Goal: Information Seeking & Learning: Learn about a topic

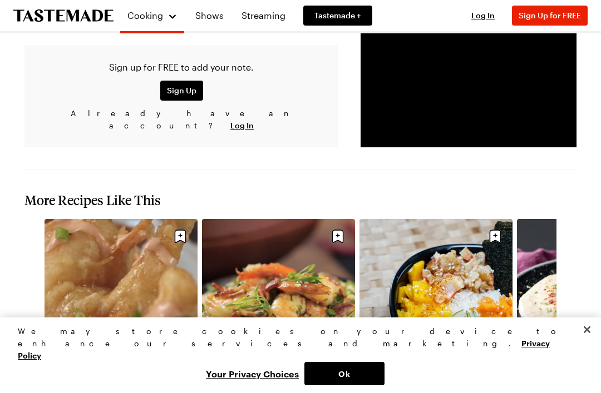
scroll to position [1212, 0]
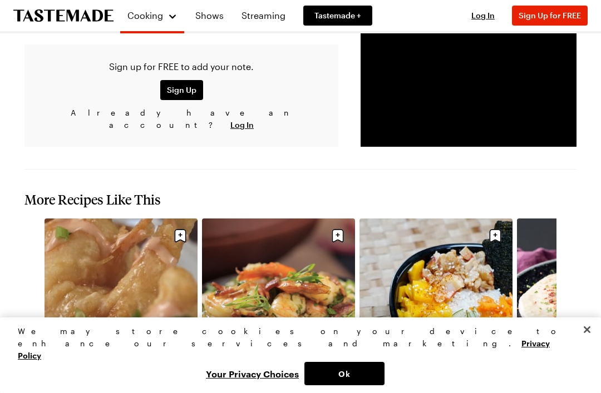
click at [422, 328] on icon "navigate to next item" at bounding box center [570, 333] width 11 height 11
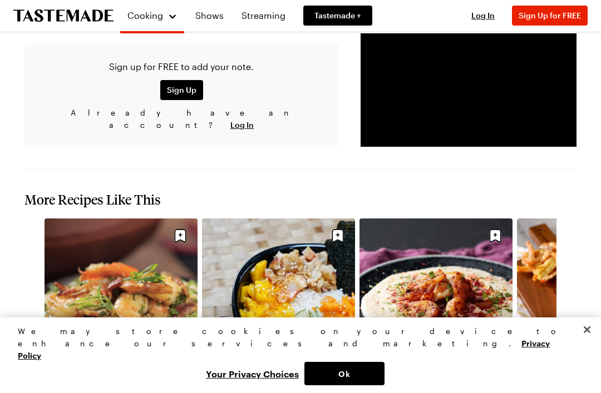
click at [422, 328] on icon "navigate to next item" at bounding box center [570, 333] width 11 height 11
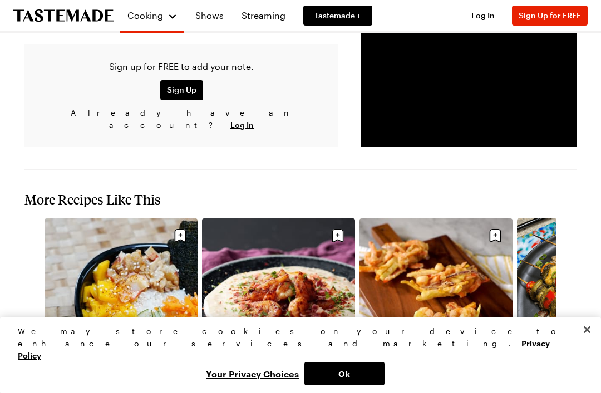
click at [422, 328] on icon "navigate to next item" at bounding box center [570, 333] width 11 height 11
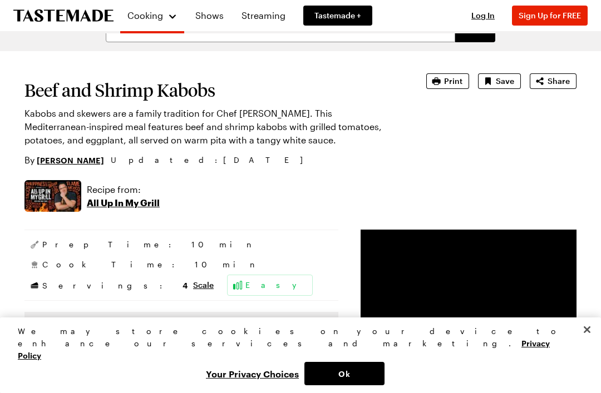
scroll to position [0, 0]
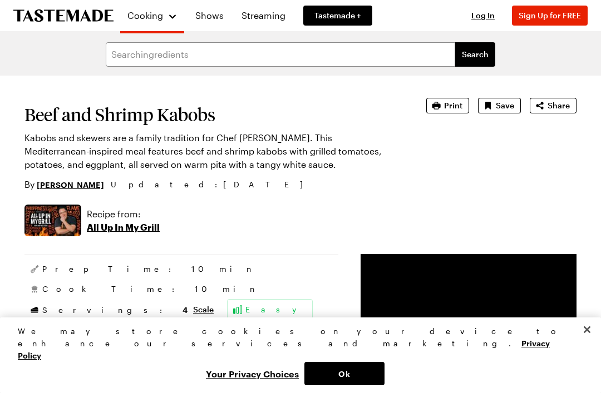
click at [211, 12] on link "Shows" at bounding box center [210, 15] width 42 height 31
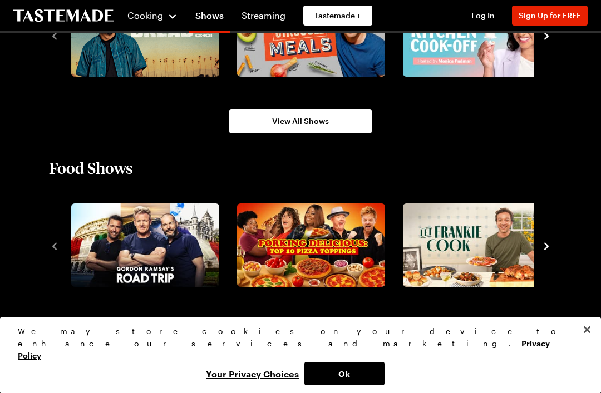
scroll to position [825, 0]
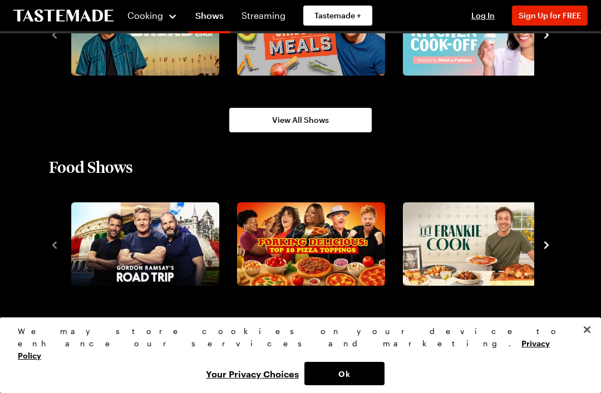
click at [422, 248] on icon "navigate to next item" at bounding box center [546, 245] width 11 height 11
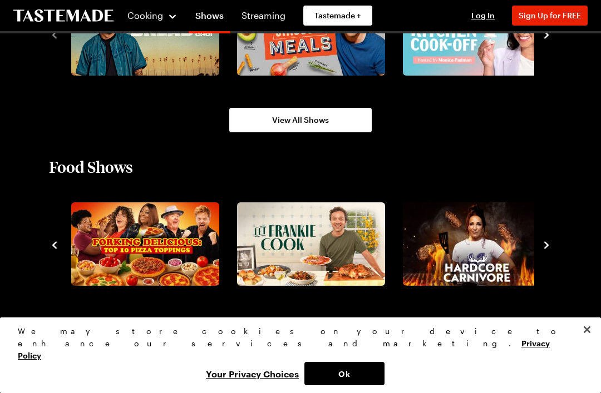
click at [422, 249] on icon "navigate to next item" at bounding box center [546, 245] width 11 height 11
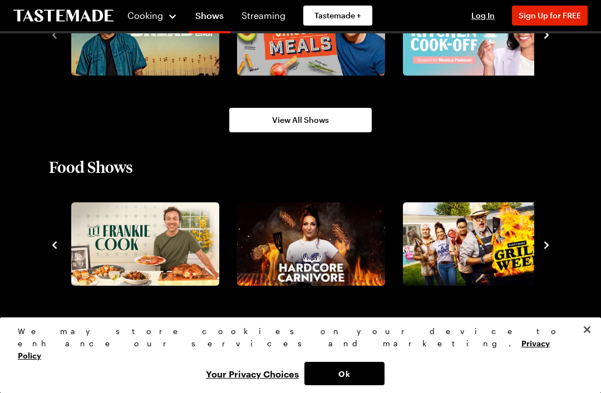
click at [422, 248] on icon "navigate to next item" at bounding box center [546, 244] width 4 height 7
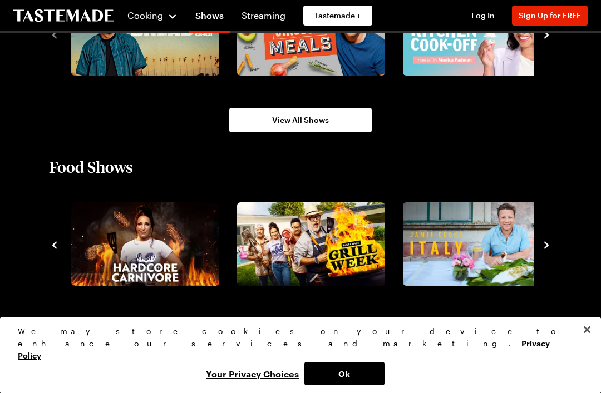
click at [422, 246] on icon "navigate to next item" at bounding box center [546, 245] width 11 height 11
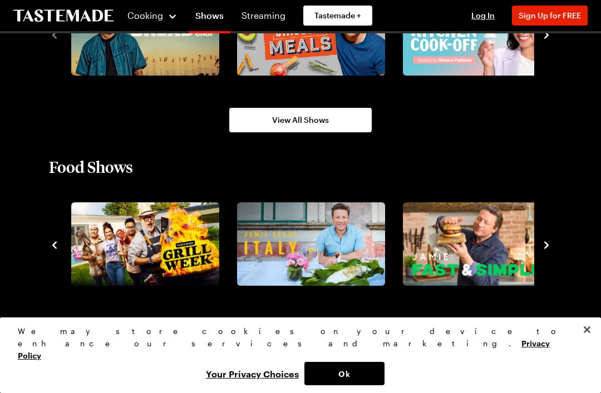
click at [422, 244] on icon "navigate to next item" at bounding box center [546, 245] width 11 height 11
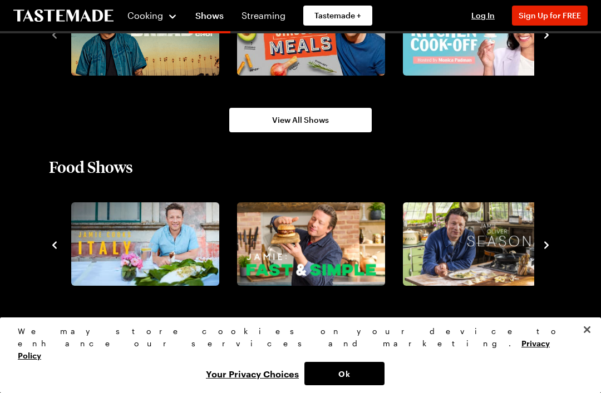
click at [422, 244] on icon "navigate to next item" at bounding box center [546, 244] width 4 height 7
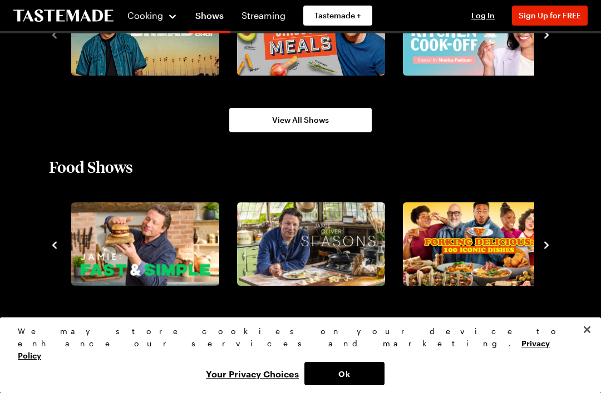
click at [422, 244] on icon "navigate to next item" at bounding box center [546, 244] width 4 height 7
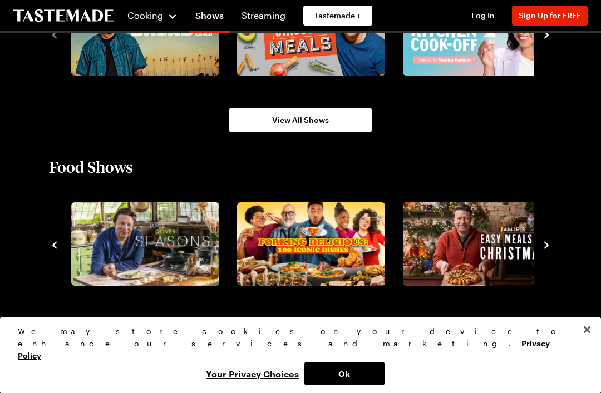
click at [422, 246] on icon "navigate to next item" at bounding box center [546, 244] width 4 height 7
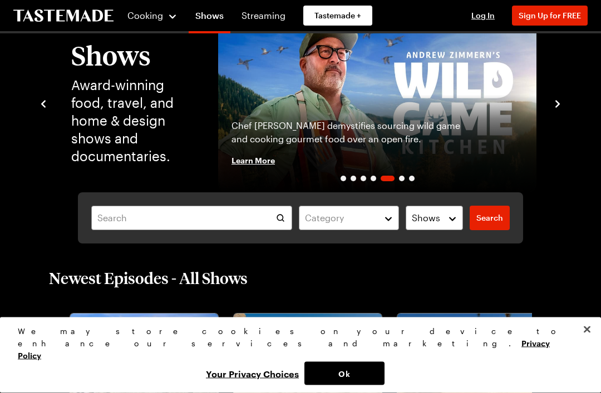
scroll to position [0, 0]
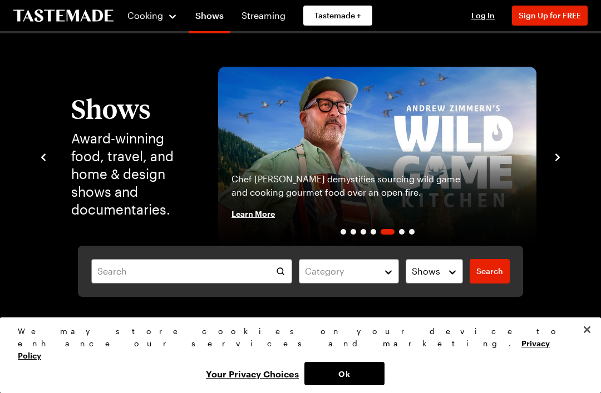
click at [422, 152] on icon "navigate to next item" at bounding box center [557, 157] width 11 height 11
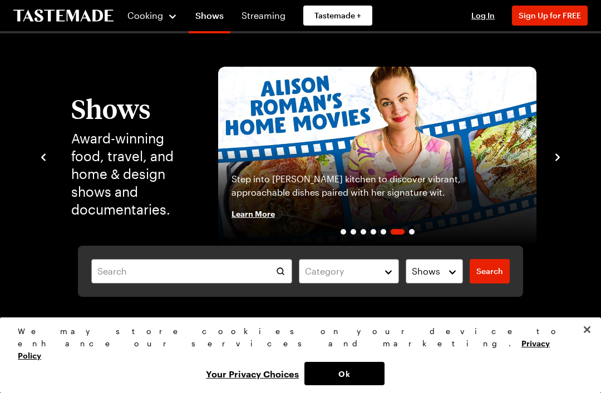
click at [422, 159] on div "Shows Award-winning food, travel, and home & design shows and documentaries. [P…" at bounding box center [300, 156] width 525 height 179
click at [422, 152] on div "Shows Award-winning food, travel, and home & design shows and documentaries. [P…" at bounding box center [300, 156] width 525 height 179
click at [422, 147] on div "Shows Award-winning food, travel, and home & design shows and documentaries. [P…" at bounding box center [300, 156] width 525 height 179
click at [422, 156] on icon "navigate to next item" at bounding box center [557, 157] width 11 height 11
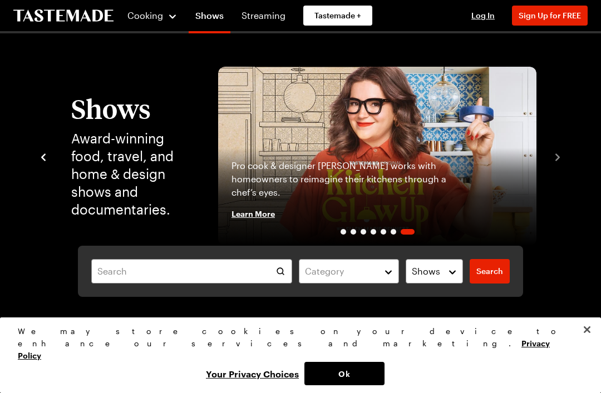
click at [422, 154] on div "Shows Award-winning food, travel, and home & design shows and documentaries. [P…" at bounding box center [300, 156] width 525 height 179
click at [422, 162] on div "Shows Award-winning food, travel, and home & design shows and documentaries. [P…" at bounding box center [300, 156] width 525 height 179
click at [125, 275] on input "text" at bounding box center [191, 271] width 201 height 24
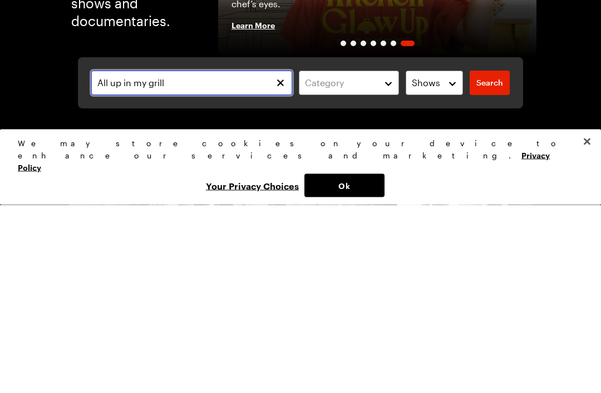
type input "All up in my grill"
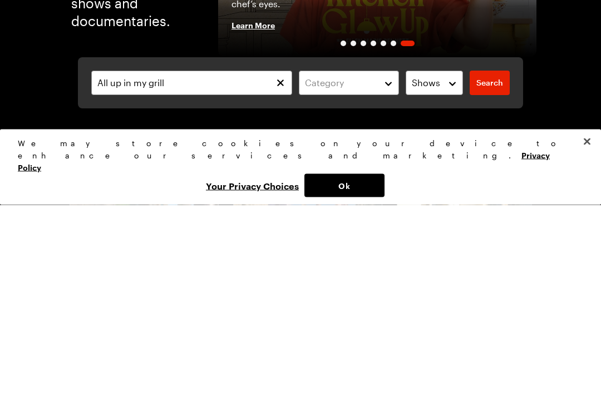
click at [422, 266] on span "Search" at bounding box center [489, 271] width 27 height 11
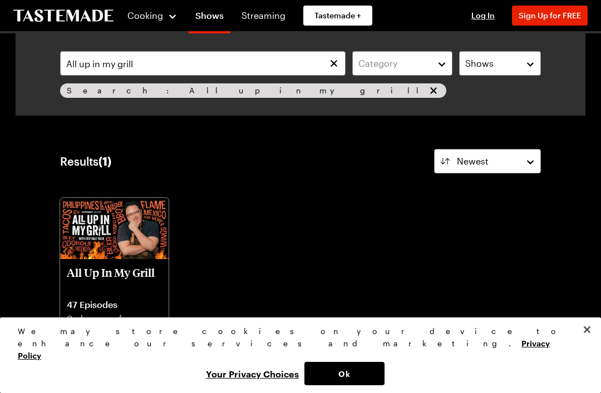
click at [95, 271] on p "All Up In My Grill" at bounding box center [114, 279] width 95 height 27
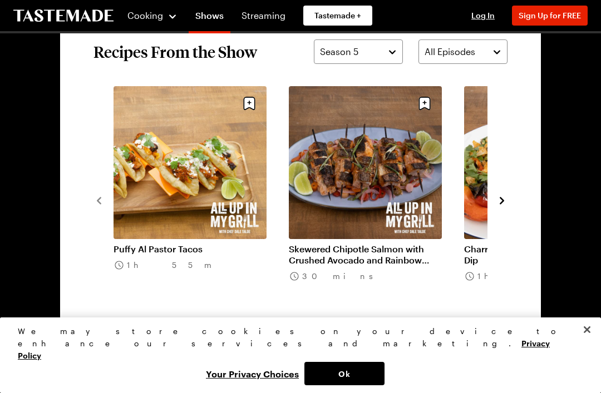
scroll to position [797, 0]
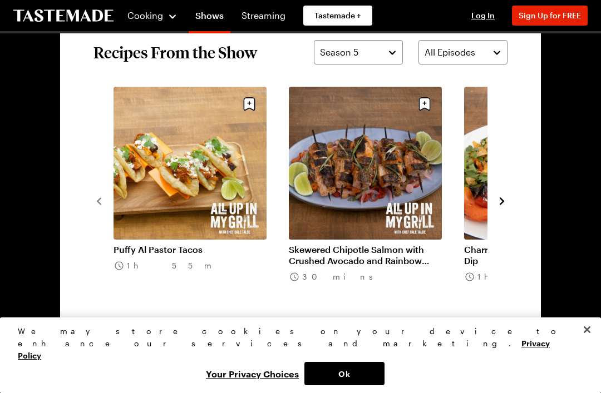
click at [422, 204] on icon "navigate to next item" at bounding box center [502, 200] width 4 height 7
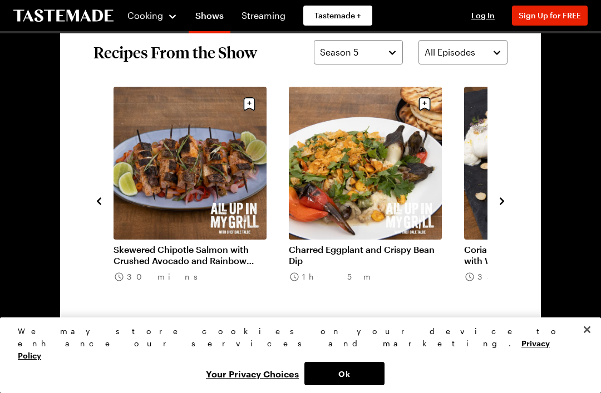
click at [422, 196] on icon "navigate to next item" at bounding box center [501, 201] width 11 height 11
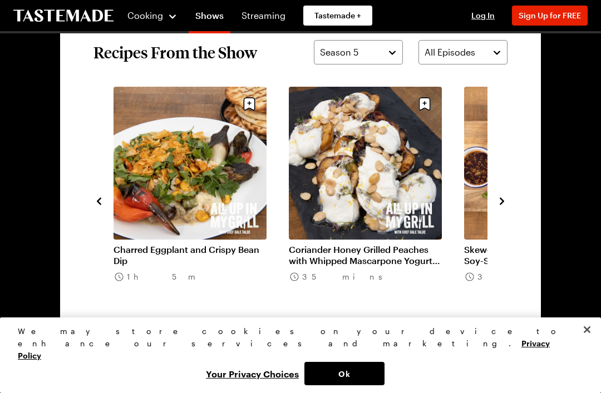
click at [422, 194] on button "navigate to next item" at bounding box center [501, 200] width 11 height 13
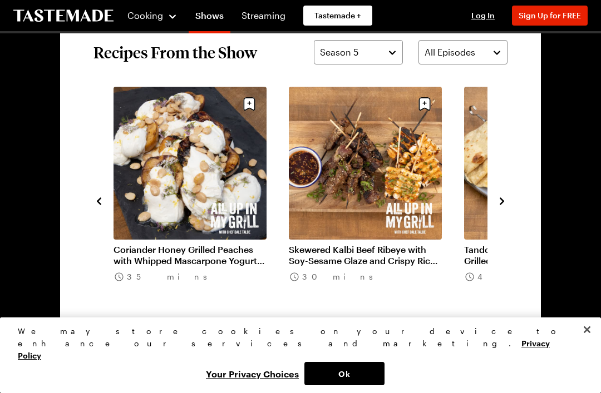
click at [422, 197] on icon "navigate to next item" at bounding box center [501, 201] width 11 height 11
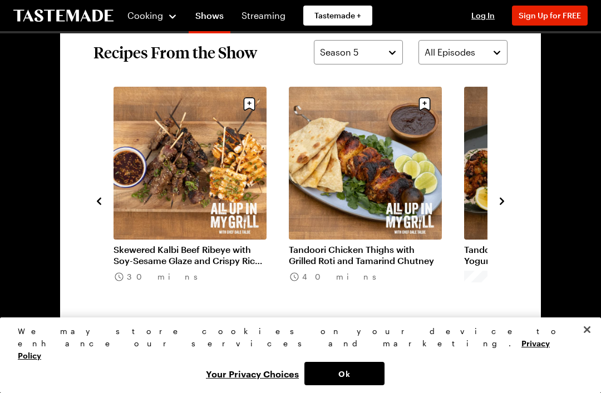
click at [422, 201] on icon "navigate to next item" at bounding box center [501, 201] width 11 height 11
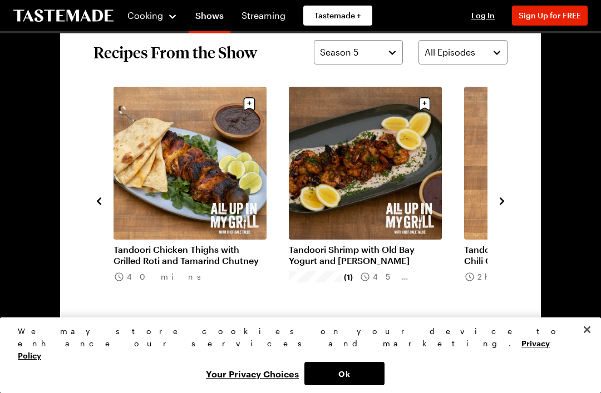
click at [422, 201] on section "Recipes From the Show Season 5 All Episodes Puffy Al Pastor Tacos 1h 55m Skewer…" at bounding box center [300, 201] width 481 height 388
click at [422, 199] on icon "navigate to next item" at bounding box center [501, 201] width 11 height 11
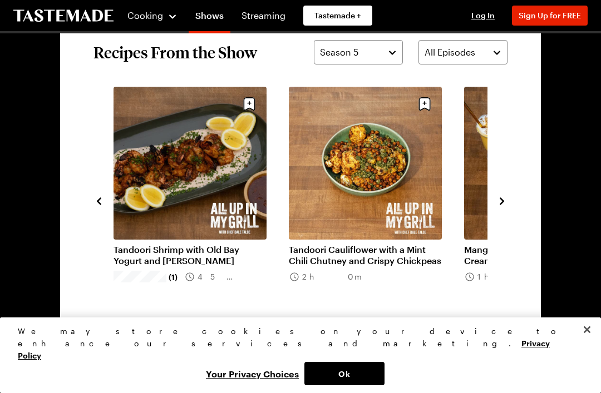
click at [422, 202] on icon "navigate to next item" at bounding box center [501, 201] width 11 height 11
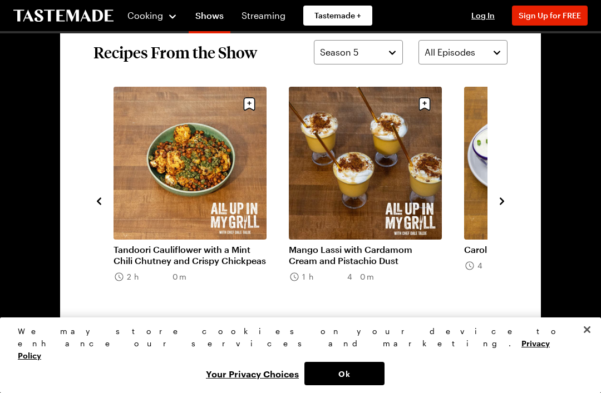
click at [422, 201] on icon "navigate to next item" at bounding box center [502, 200] width 4 height 7
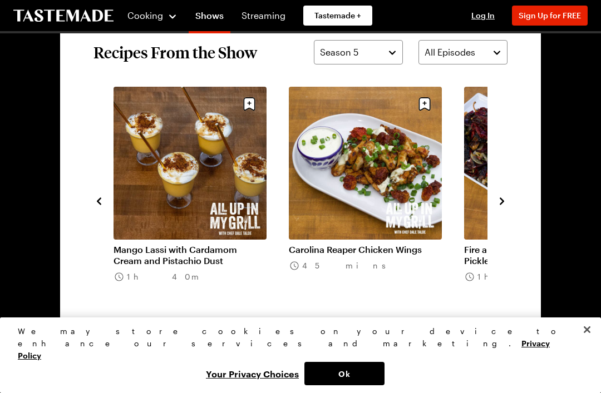
click at [422, 197] on icon "navigate to next item" at bounding box center [501, 201] width 11 height 11
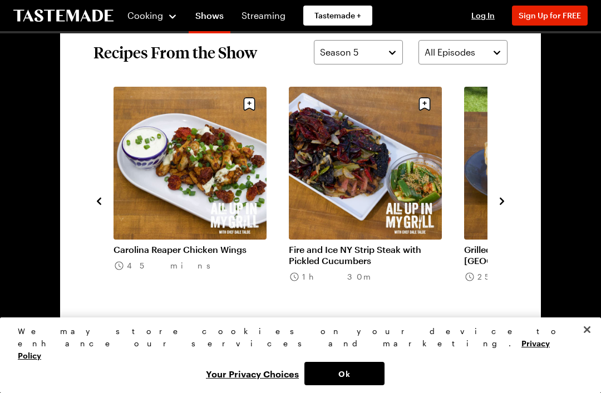
click at [422, 202] on icon "navigate to next item" at bounding box center [501, 201] width 11 height 11
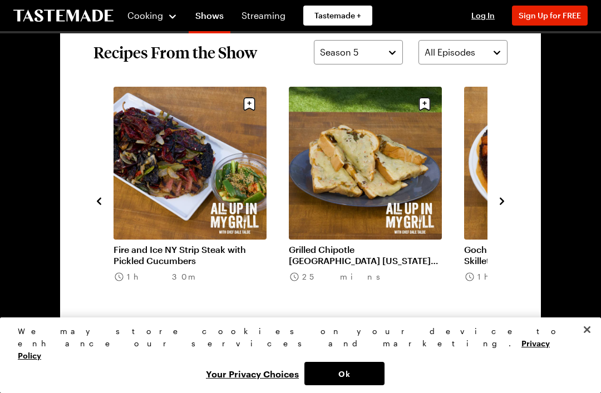
click at [422, 195] on button "navigate to next item" at bounding box center [501, 200] width 11 height 13
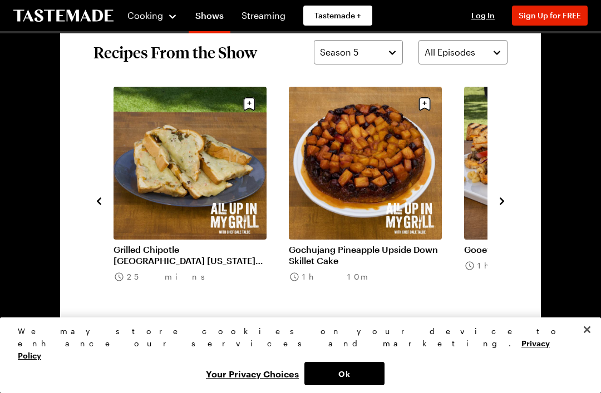
click at [422, 199] on icon "navigate to next item" at bounding box center [501, 201] width 11 height 11
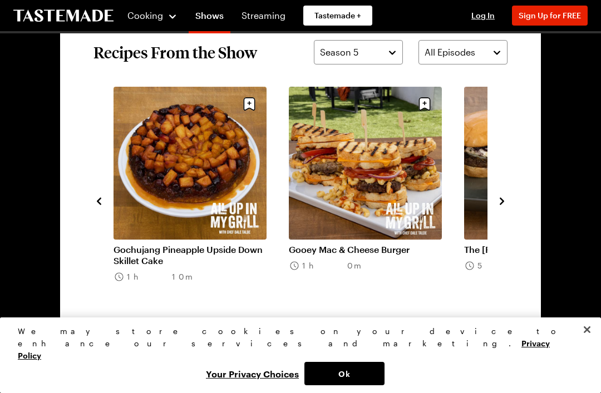
click at [422, 194] on button "navigate to next item" at bounding box center [501, 200] width 11 height 13
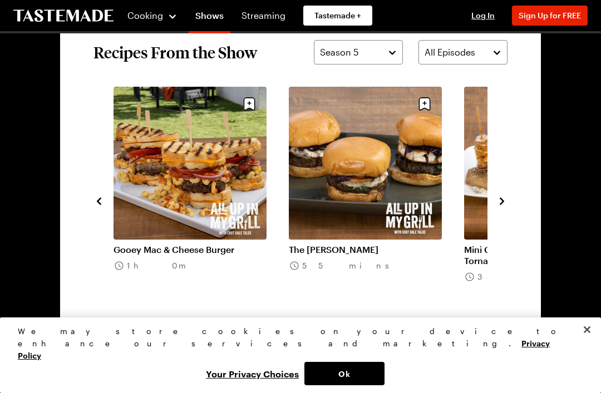
click at [422, 201] on icon "navigate to next item" at bounding box center [502, 200] width 4 height 7
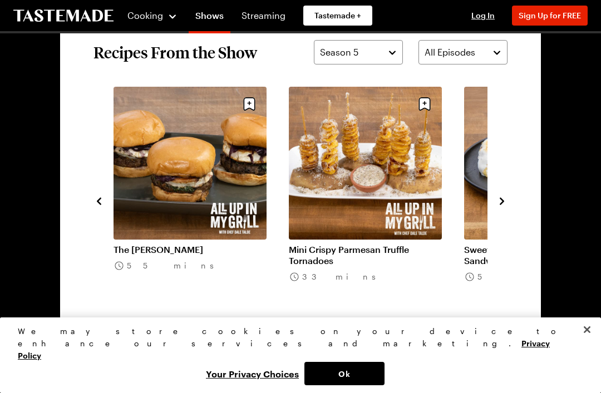
click at [422, 186] on div "Puffy Al Pastor Tacos 1h 55m Skewered Chipotle Salmon with Crushed Avocado and …" at bounding box center [300, 201] width 414 height 228
click at [422, 194] on button "navigate to next item" at bounding box center [501, 200] width 11 height 13
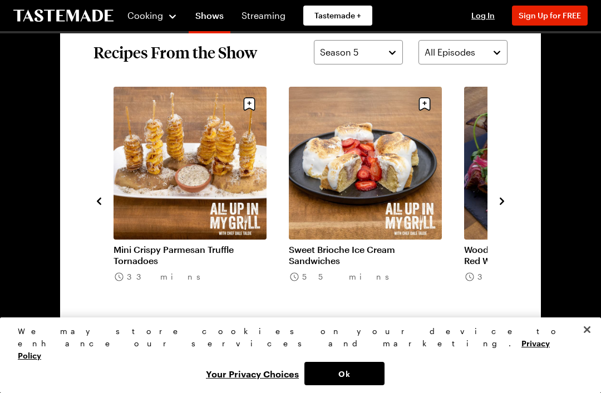
click at [422, 204] on icon "navigate to next item" at bounding box center [501, 201] width 11 height 11
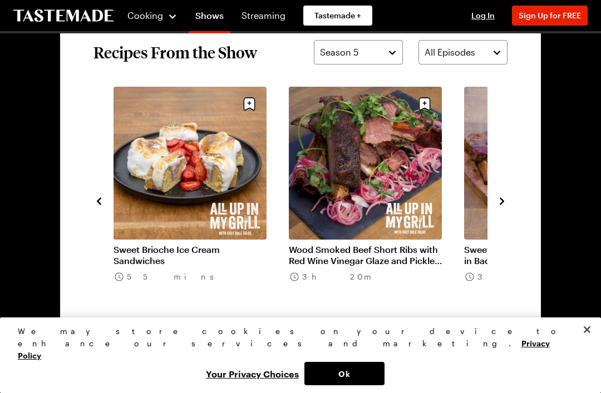
click at [422, 196] on icon "navigate to next item" at bounding box center [501, 201] width 11 height 11
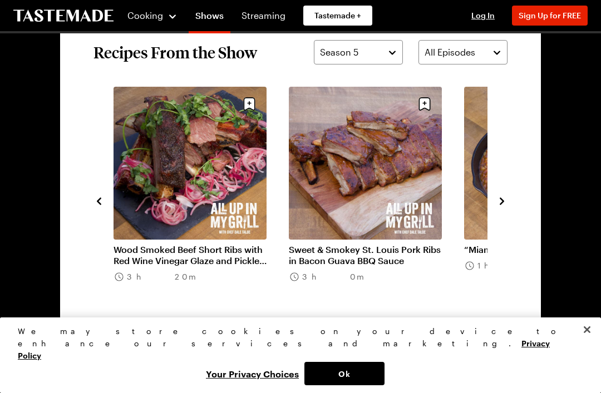
click at [422, 206] on icon "navigate to next item" at bounding box center [501, 201] width 11 height 11
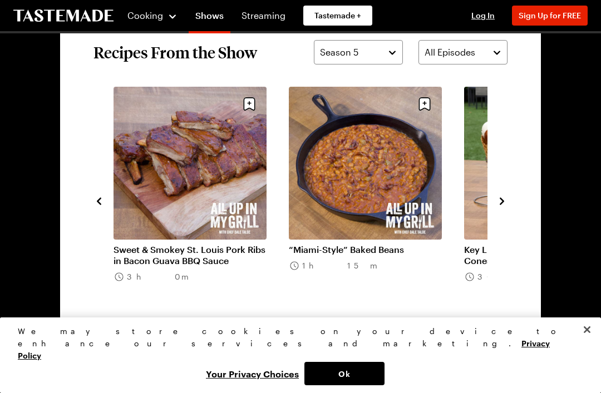
click at [422, 197] on icon "navigate to next item" at bounding box center [501, 201] width 11 height 11
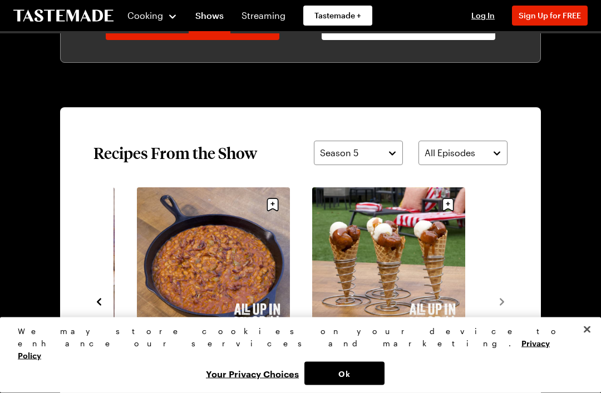
scroll to position [707, 0]
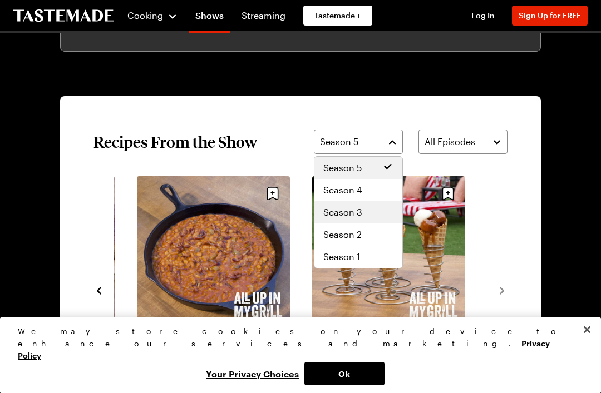
click at [370, 209] on div "Season 3" at bounding box center [358, 212] width 70 height 13
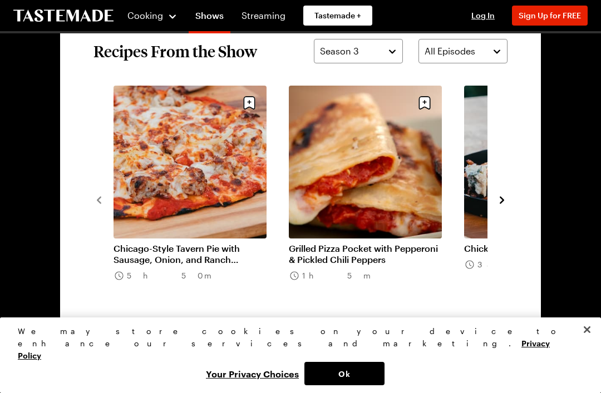
scroll to position [793, 0]
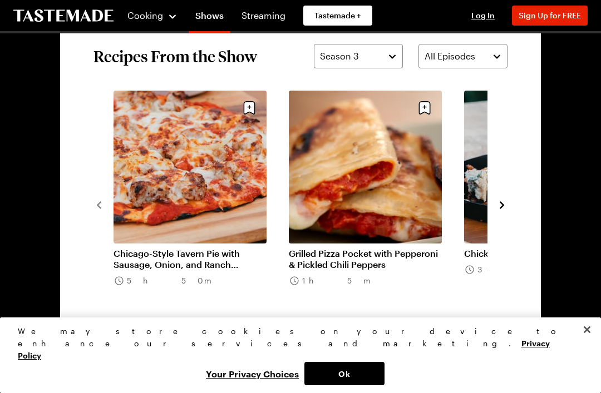
click at [422, 201] on icon "navigate to next item" at bounding box center [501, 205] width 11 height 11
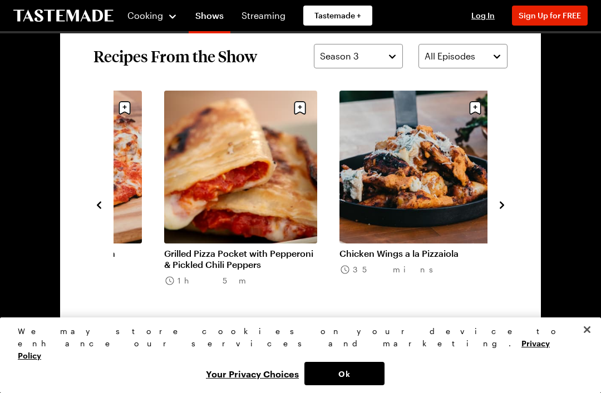
click at [422, 203] on icon "navigate to next item" at bounding box center [501, 205] width 11 height 11
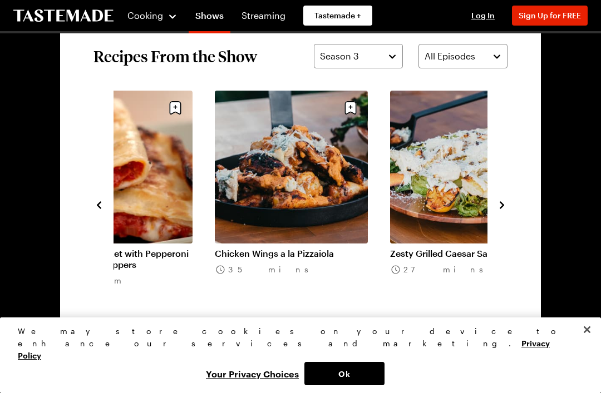
click at [422, 203] on icon "navigate to next item" at bounding box center [501, 205] width 11 height 11
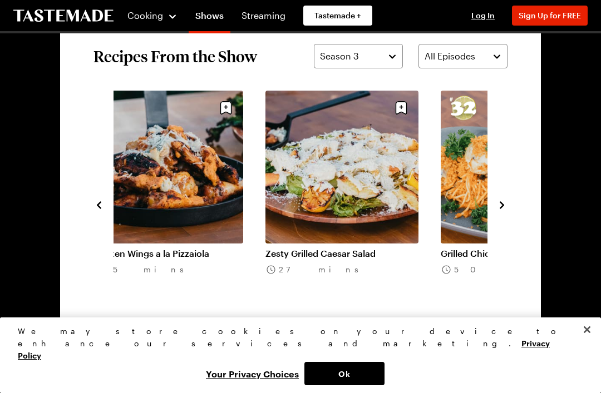
click at [422, 209] on icon "navigate to next item" at bounding box center [501, 205] width 11 height 11
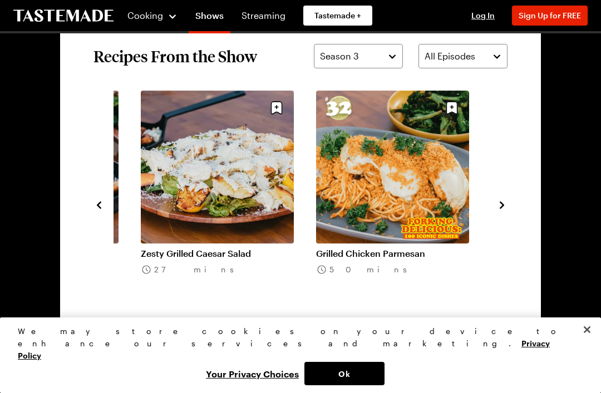
click at [422, 203] on icon "navigate to next item" at bounding box center [501, 205] width 11 height 11
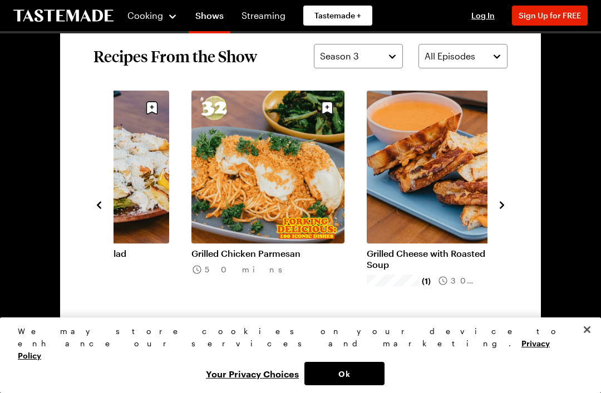
click at [422, 200] on icon "navigate to next item" at bounding box center [501, 205] width 11 height 11
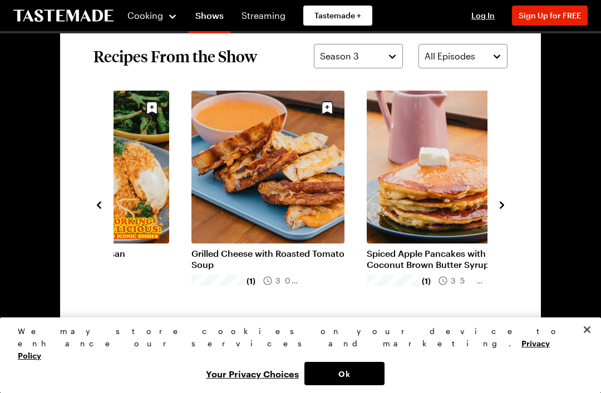
click at [422, 203] on icon "navigate to next item" at bounding box center [501, 205] width 11 height 11
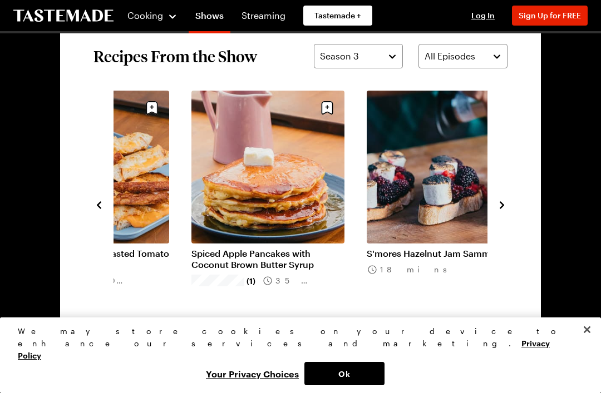
click at [422, 200] on icon "navigate to next item" at bounding box center [501, 205] width 11 height 11
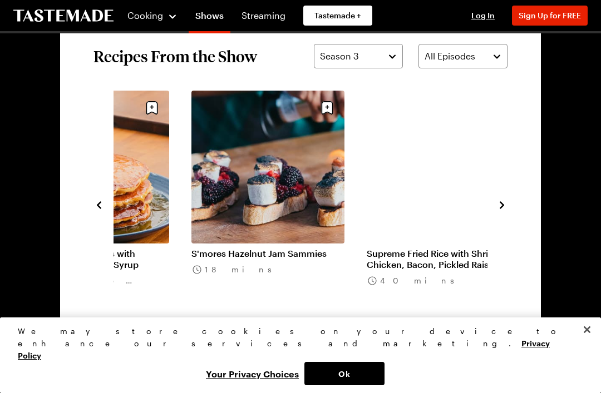
click at [422, 197] on div "Zesty Grilled Caesar Salad 27 mins Grilled Chicken Parmesan 50 mins Grilled Che…" at bounding box center [300, 205] width 414 height 228
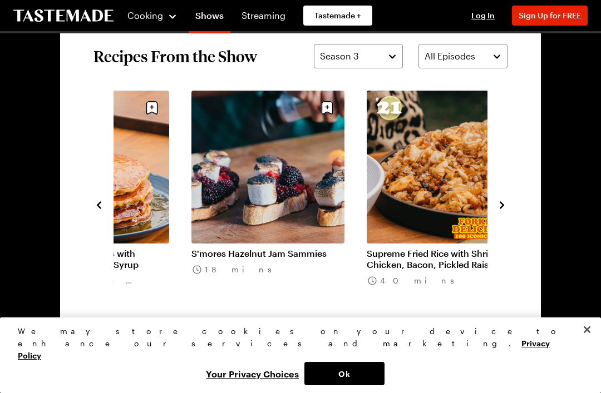
click at [422, 200] on icon "navigate to next item" at bounding box center [501, 205] width 11 height 11
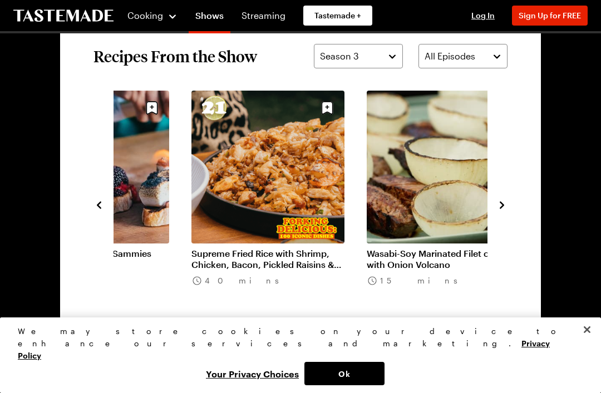
click at [422, 200] on icon "navigate to next item" at bounding box center [501, 205] width 11 height 11
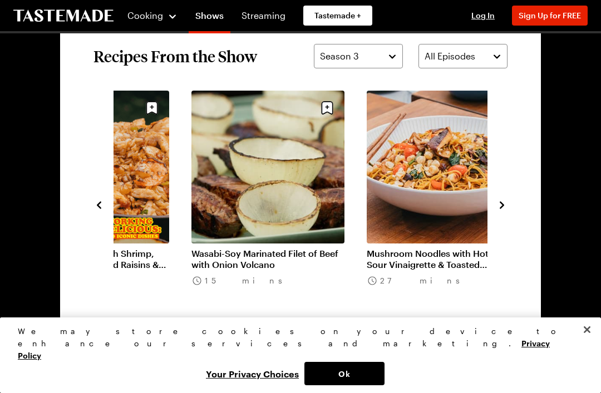
click at [422, 201] on icon "navigate to next item" at bounding box center [501, 205] width 11 height 11
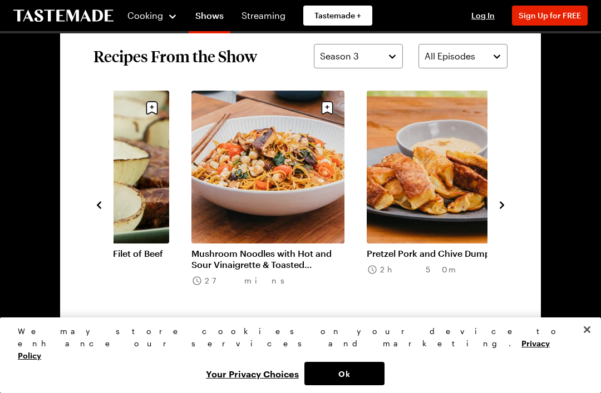
click at [422, 201] on icon "navigate to next item" at bounding box center [501, 205] width 11 height 11
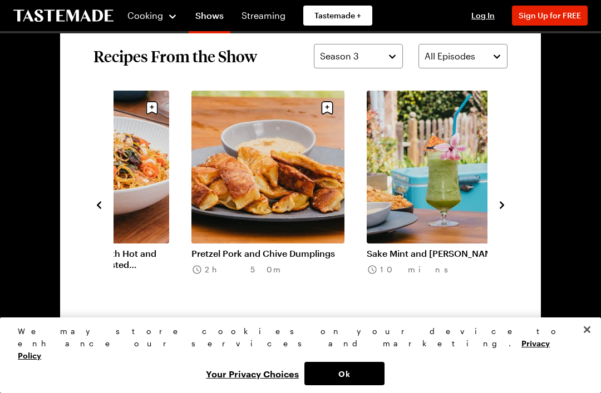
click at [422, 198] on button "navigate to next item" at bounding box center [501, 203] width 11 height 13
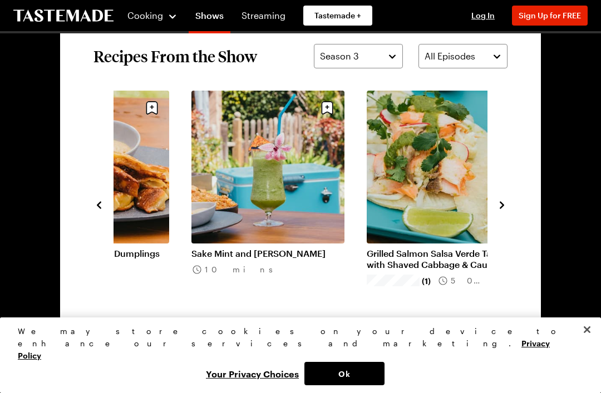
click at [422, 203] on icon "navigate to next item" at bounding box center [501, 205] width 11 height 11
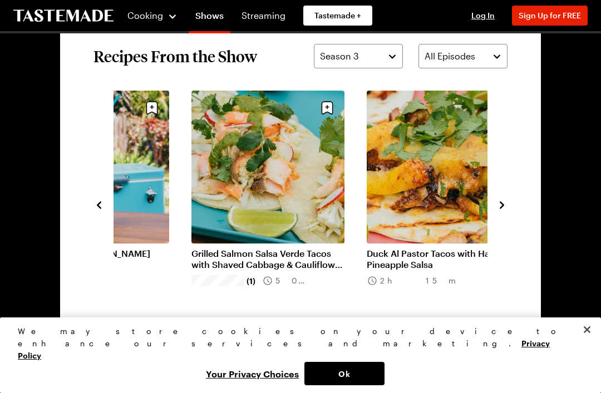
click at [422, 199] on section "Recipes From the Show Season 3 All Episodes Wasabi-Soy Marinated Filet of Beef …" at bounding box center [300, 205] width 481 height 388
click at [422, 204] on icon "navigate to next item" at bounding box center [501, 205] width 11 height 11
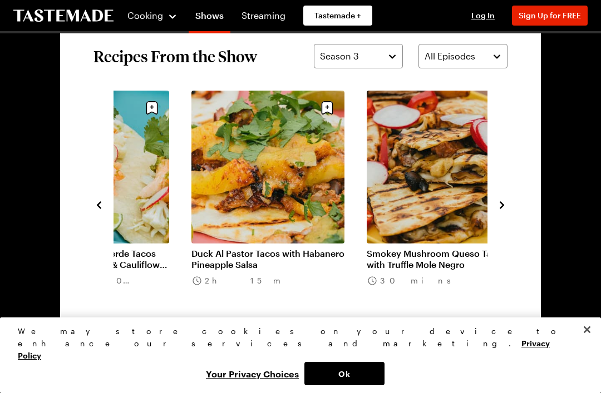
click at [422, 201] on icon "navigate to next item" at bounding box center [501, 205] width 11 height 11
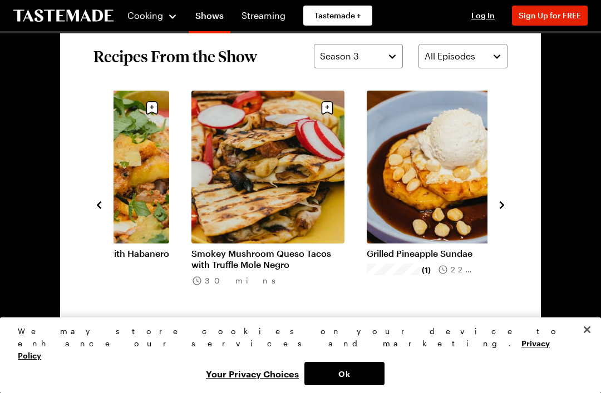
click at [422, 197] on button "navigate to next item" at bounding box center [501, 203] width 11 height 13
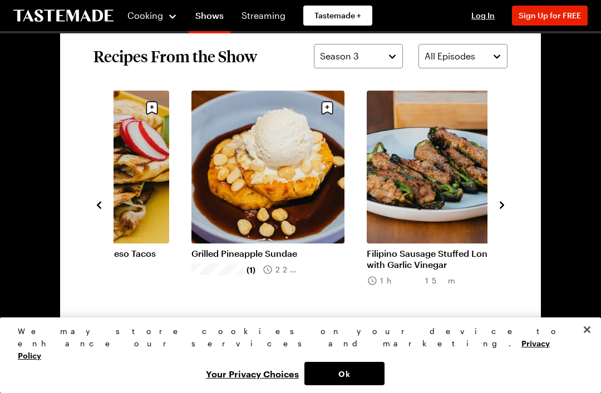
click at [422, 201] on icon "navigate to next item" at bounding box center [501, 205] width 11 height 11
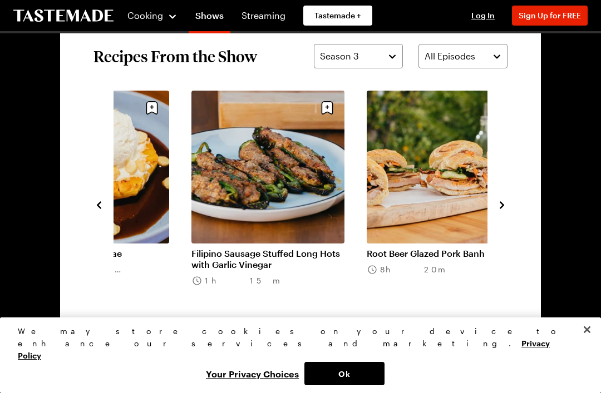
click at [422, 199] on section "Recipes From the Show Season 3 All Episodes Grilled Salmon Salsa Verde Tacos wi…" at bounding box center [300, 205] width 481 height 388
click at [422, 198] on button "navigate to next item" at bounding box center [501, 203] width 11 height 13
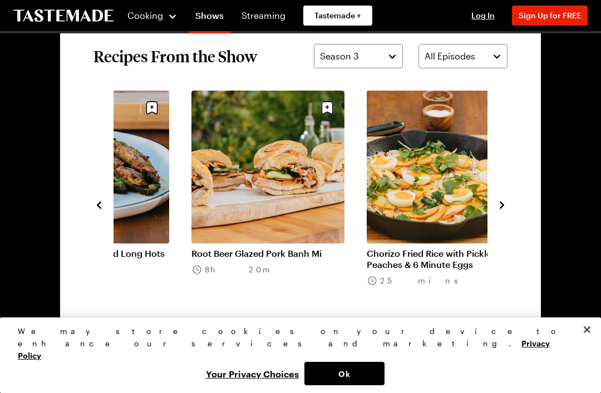
click at [422, 202] on icon "navigate to next item" at bounding box center [501, 205] width 11 height 11
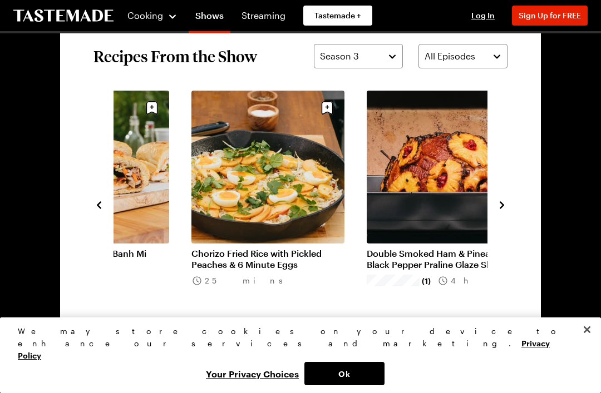
click at [422, 203] on icon "navigate to next item" at bounding box center [501, 205] width 11 height 11
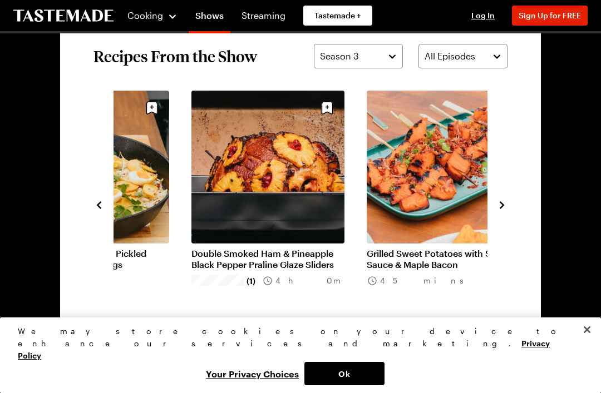
click at [422, 200] on icon "navigate to next item" at bounding box center [501, 205] width 11 height 11
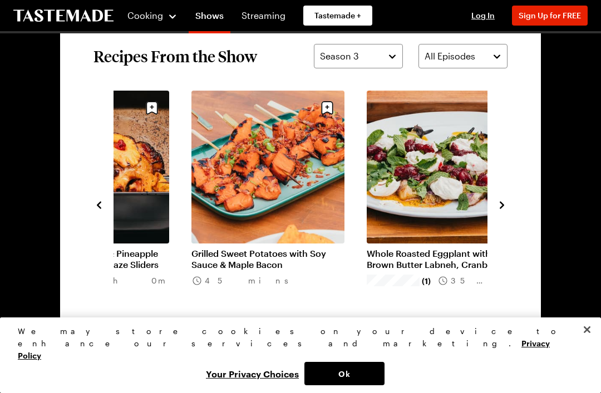
click at [422, 195] on div "Filipino Sausage Stuffed Long Hots with Garlic Vinegar 1h 15m Root Beer Glazed …" at bounding box center [300, 205] width 414 height 228
click at [422, 201] on icon "navigate to next item" at bounding box center [501, 205] width 11 height 11
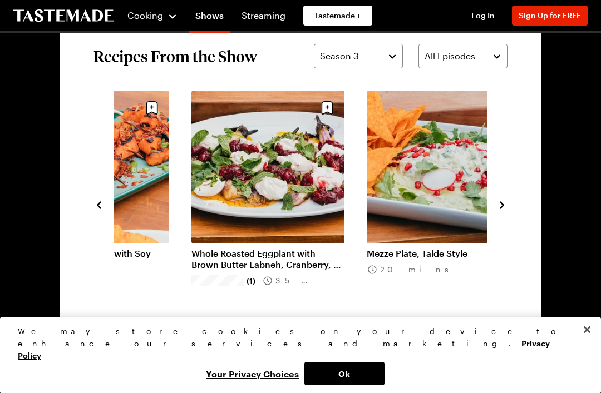
click at [422, 193] on div "Root Beer Glazed Pork Banh Mi 8h 20m Chorizo Fried Rice with Pickled Peaches & …" at bounding box center [300, 205] width 414 height 228
click at [422, 198] on button "navigate to next item" at bounding box center [501, 203] width 11 height 13
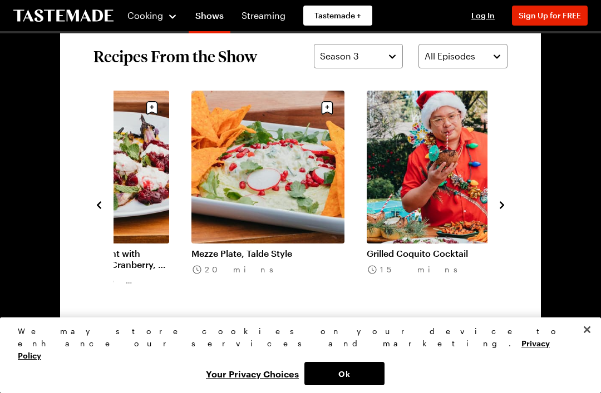
click at [422, 195] on div "Chorizo Fried Rice with Pickled Peaches & 6 Minute Eggs 25 mins Double Smoked H…" at bounding box center [300, 205] width 414 height 228
click at [422, 248] on link "Grilled Coquito Cocktail" at bounding box center [443, 253] width 153 height 11
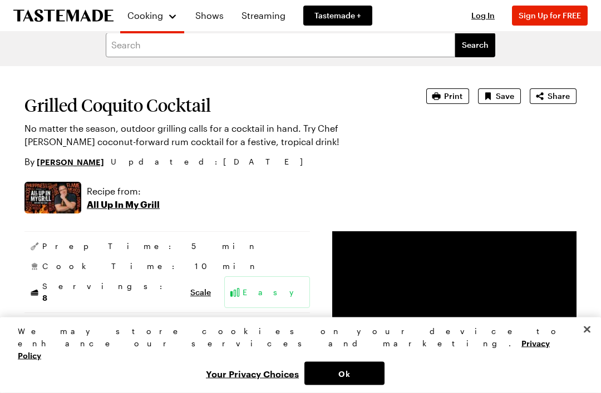
scroll to position [2, 0]
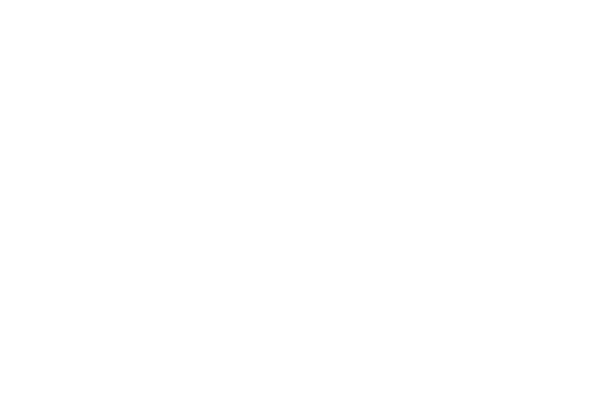
scroll to position [793, 0]
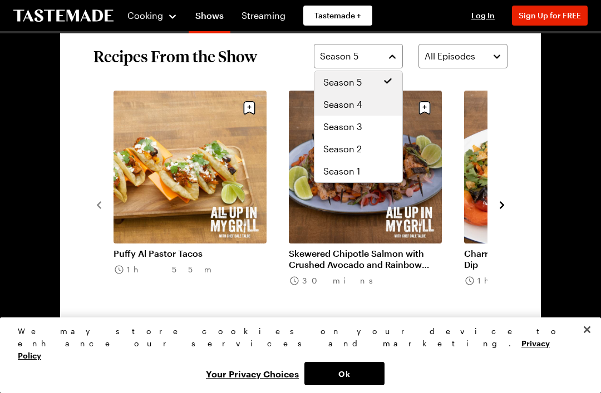
click at [358, 107] on span "Season 4" at bounding box center [342, 104] width 39 height 13
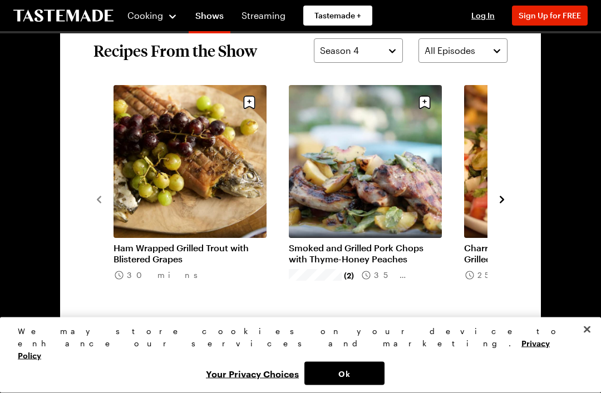
scroll to position [798, 0]
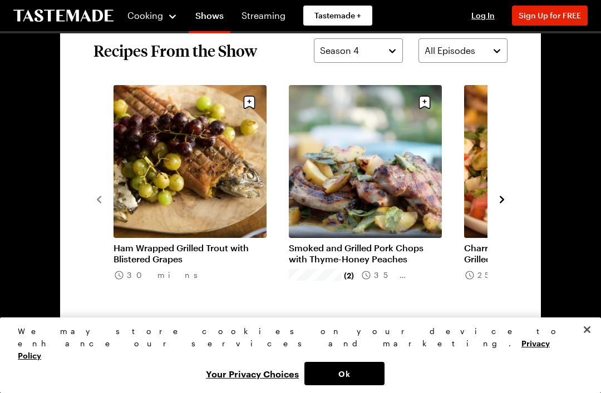
click at [422, 197] on icon "navigate to next item" at bounding box center [501, 199] width 11 height 11
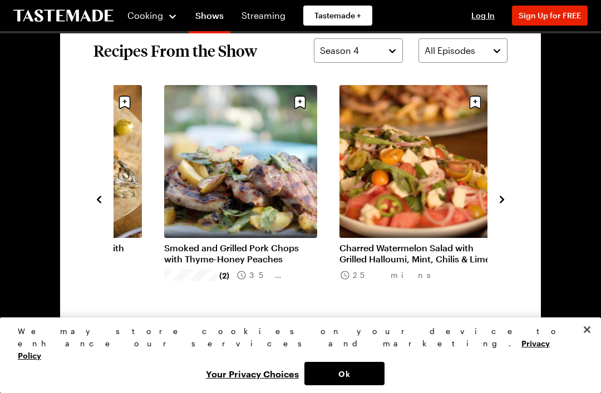
click at [422, 203] on icon "navigate to next item" at bounding box center [502, 199] width 4 height 7
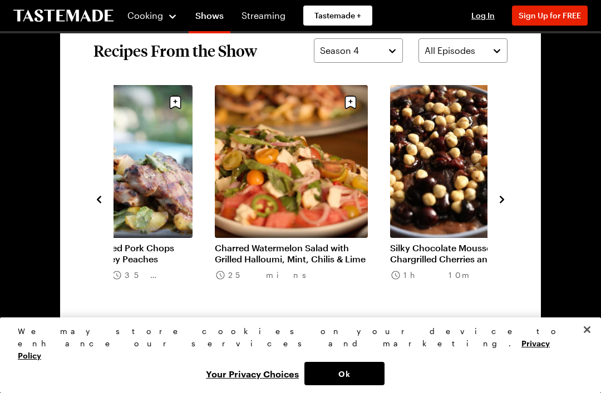
click at [422, 195] on icon "navigate to next item" at bounding box center [501, 199] width 11 height 11
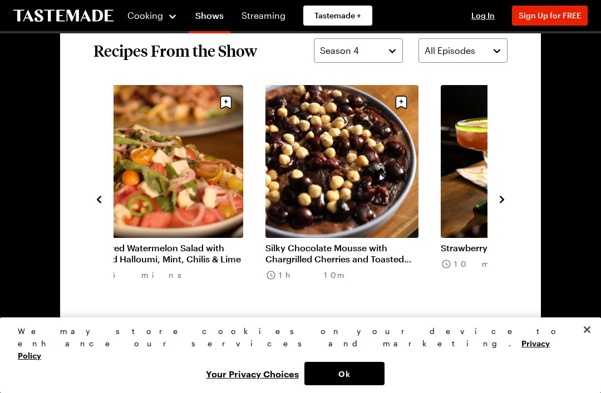
click at [422, 194] on icon "navigate to next item" at bounding box center [501, 199] width 11 height 11
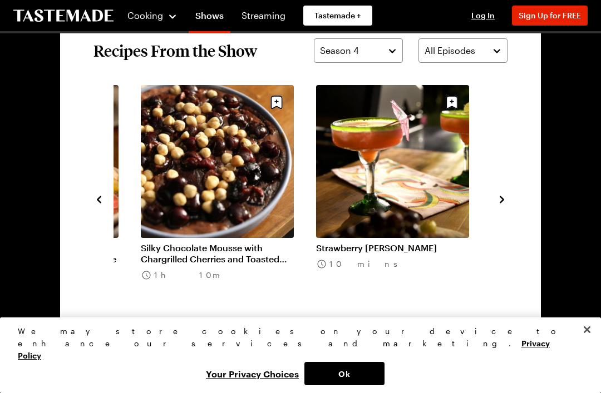
click at [422, 190] on div "Ham Wrapped Grilled Trout with Blistered Grapes 30 mins Smoked and Grilled Pork…" at bounding box center [300, 199] width 414 height 228
click at [422, 196] on icon "navigate to next item" at bounding box center [501, 199] width 11 height 11
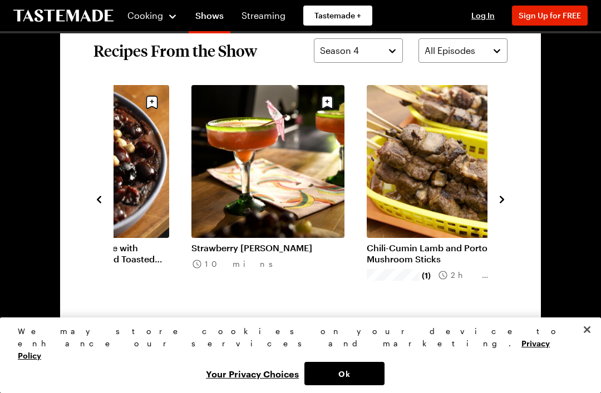
click at [422, 194] on icon "navigate to next item" at bounding box center [501, 199] width 11 height 11
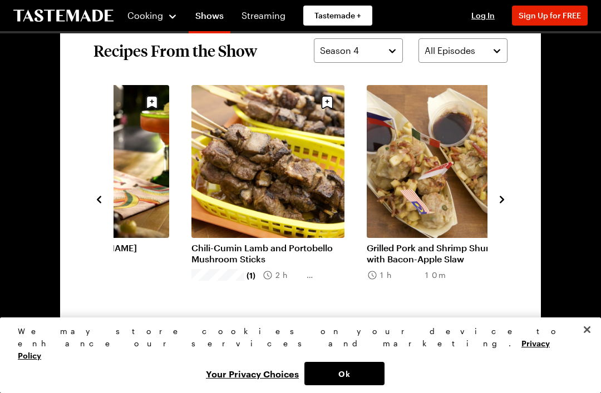
click at [422, 195] on icon "navigate to next item" at bounding box center [501, 199] width 11 height 11
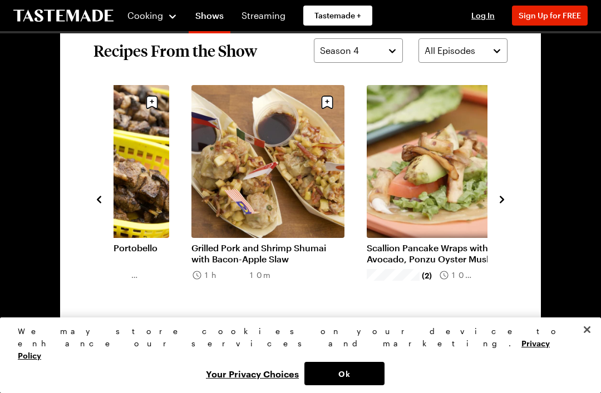
click at [422, 196] on icon "navigate to next item" at bounding box center [501, 199] width 11 height 11
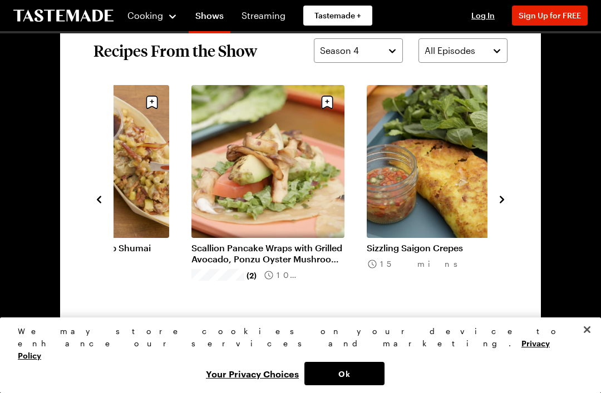
click at [422, 193] on button "navigate to next item" at bounding box center [501, 198] width 11 height 13
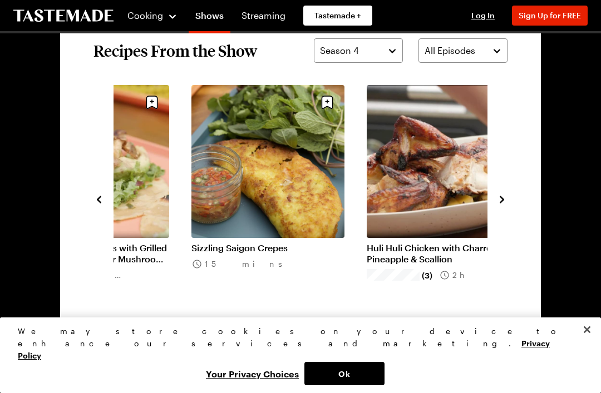
click at [422, 195] on icon "navigate to next item" at bounding box center [501, 199] width 11 height 11
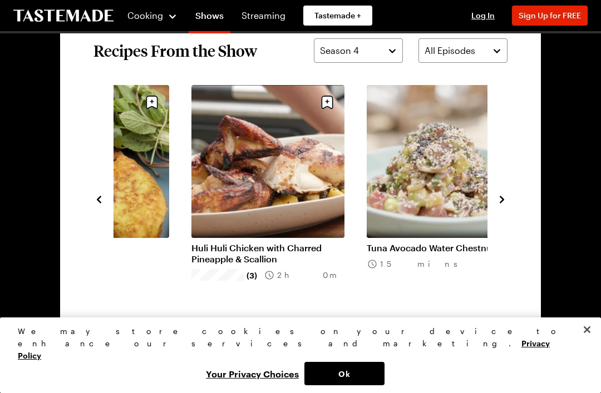
click at [422, 201] on icon "navigate to next item" at bounding box center [501, 199] width 11 height 11
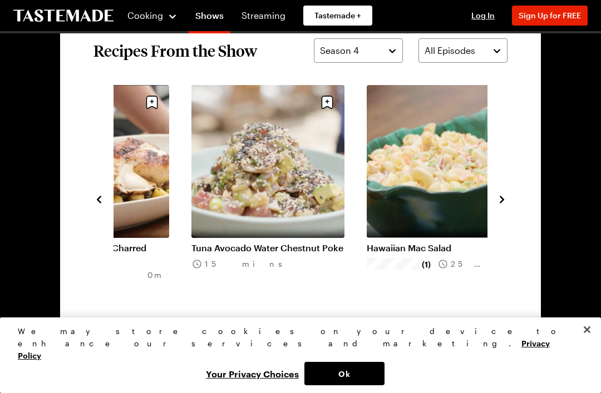
click at [422, 197] on icon "navigate to next item" at bounding box center [501, 199] width 11 height 11
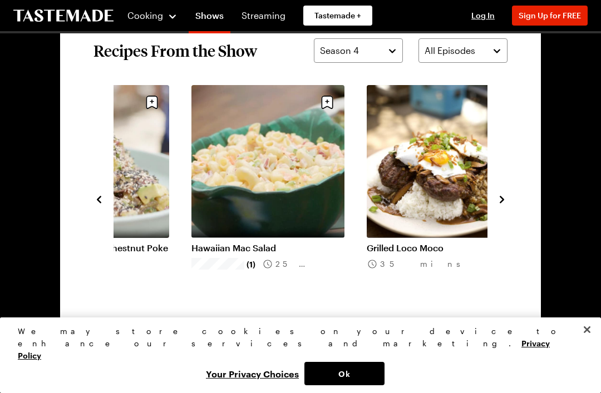
click at [422, 193] on button "navigate to next item" at bounding box center [501, 198] width 11 height 13
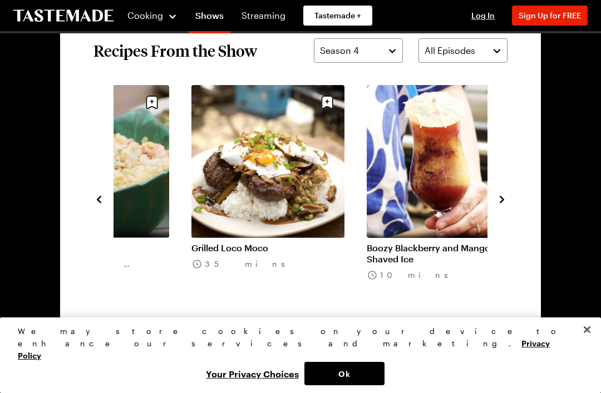
click at [422, 197] on icon "navigate to next item" at bounding box center [501, 199] width 11 height 11
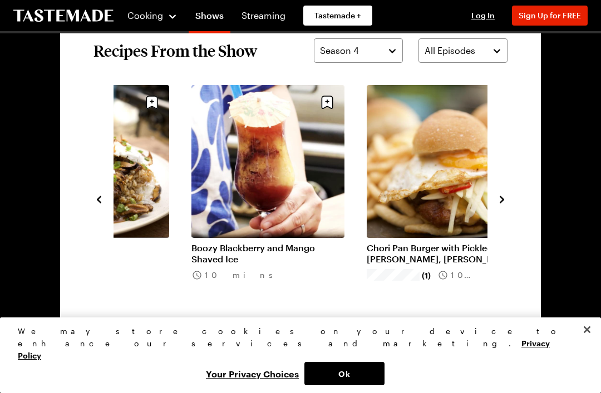
click at [422, 197] on icon "navigate to next item" at bounding box center [501, 199] width 11 height 11
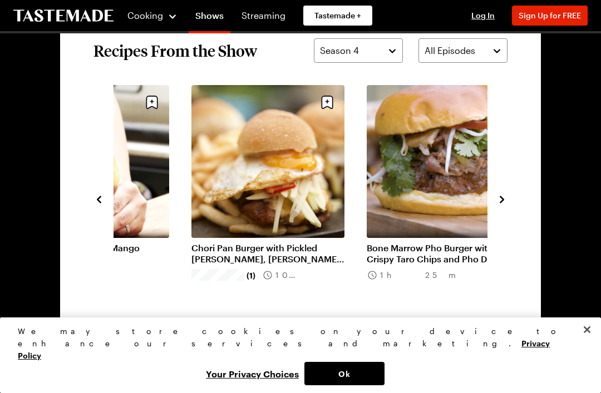
click at [422, 199] on icon "navigate to next item" at bounding box center [502, 199] width 4 height 7
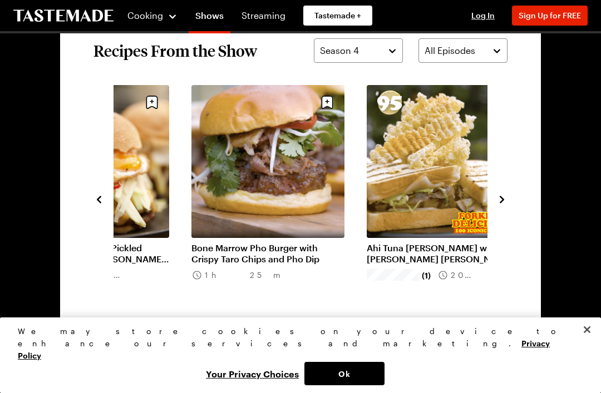
click at [422, 196] on icon "navigate to next item" at bounding box center [501, 199] width 11 height 11
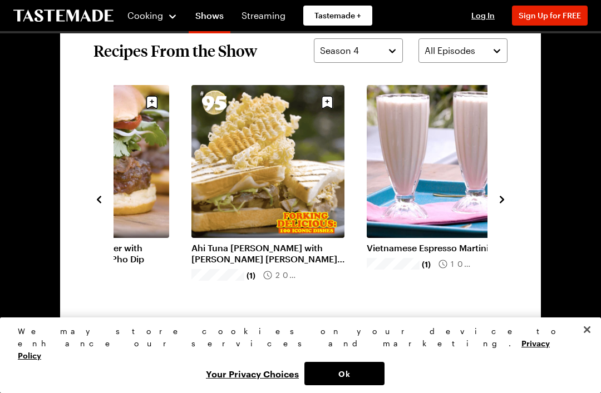
click at [422, 200] on icon "navigate to next item" at bounding box center [501, 199] width 11 height 11
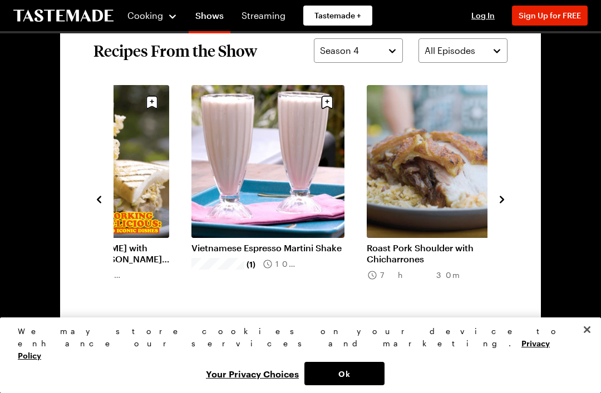
click at [422, 243] on link "Roast Pork Shoulder with Chicharrones" at bounding box center [443, 254] width 153 height 22
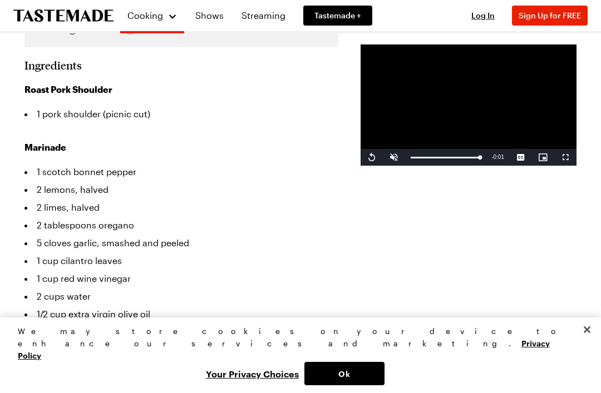
scroll to position [309, 0]
